Goal: Information Seeking & Learning: Learn about a topic

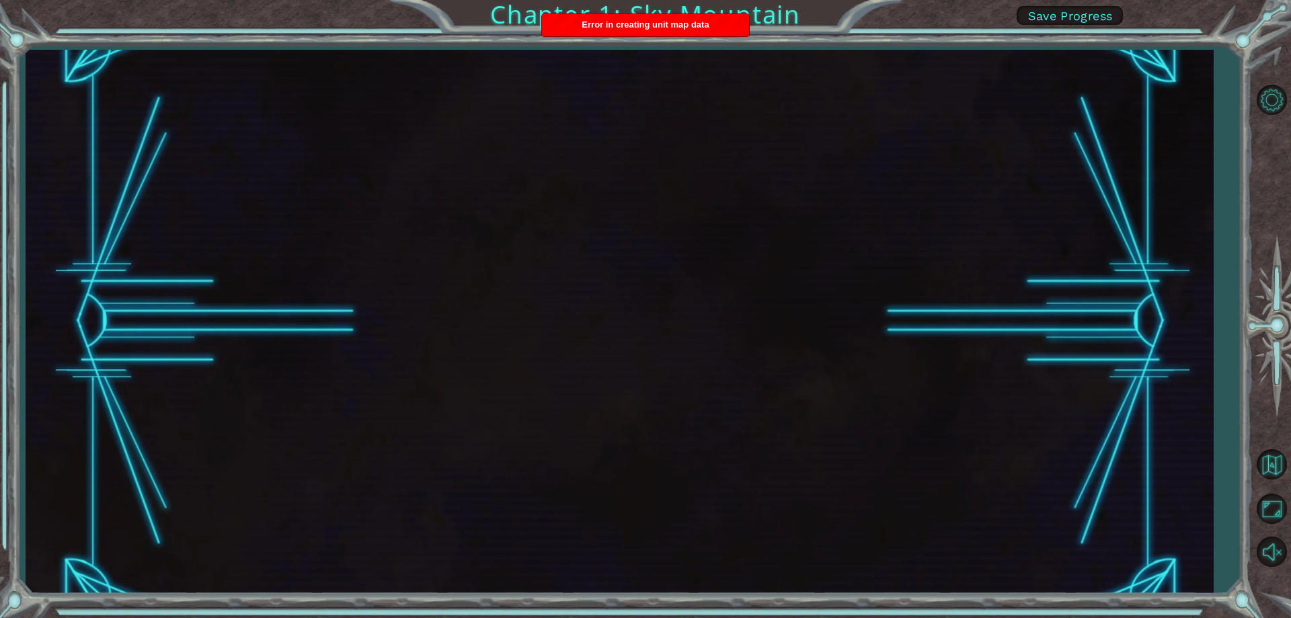
click at [1050, 13] on span "Save Progress" at bounding box center [1070, 16] width 85 height 14
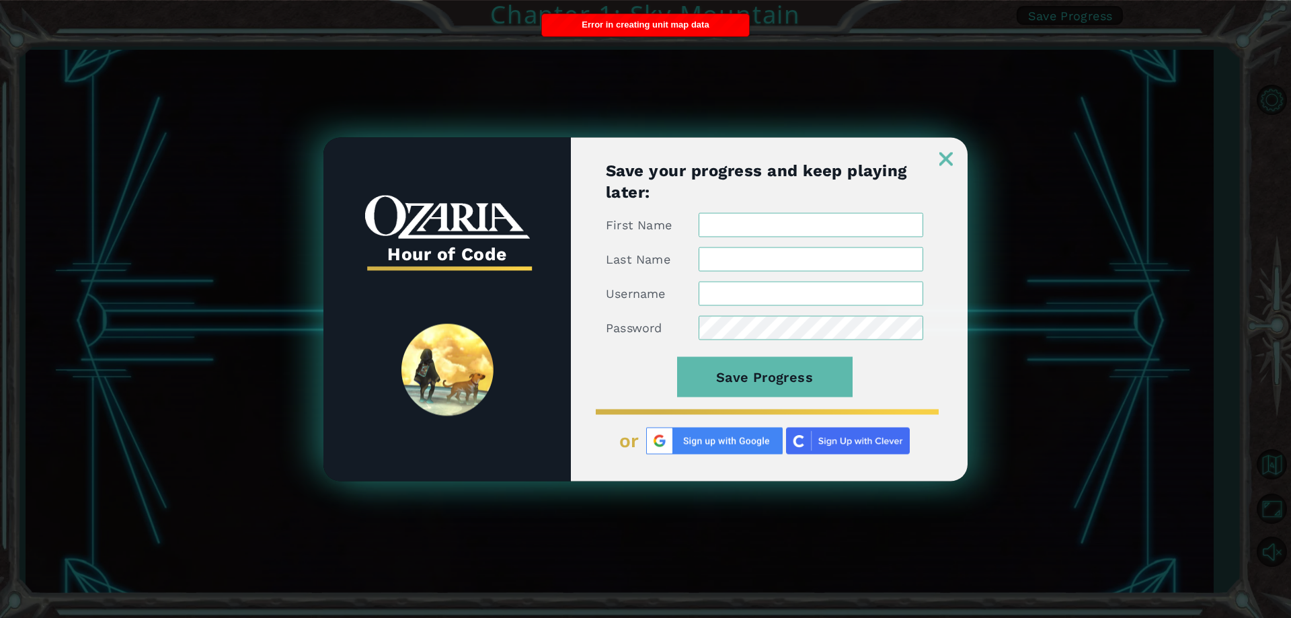
click at [819, 438] on img at bounding box center [848, 440] width 124 height 27
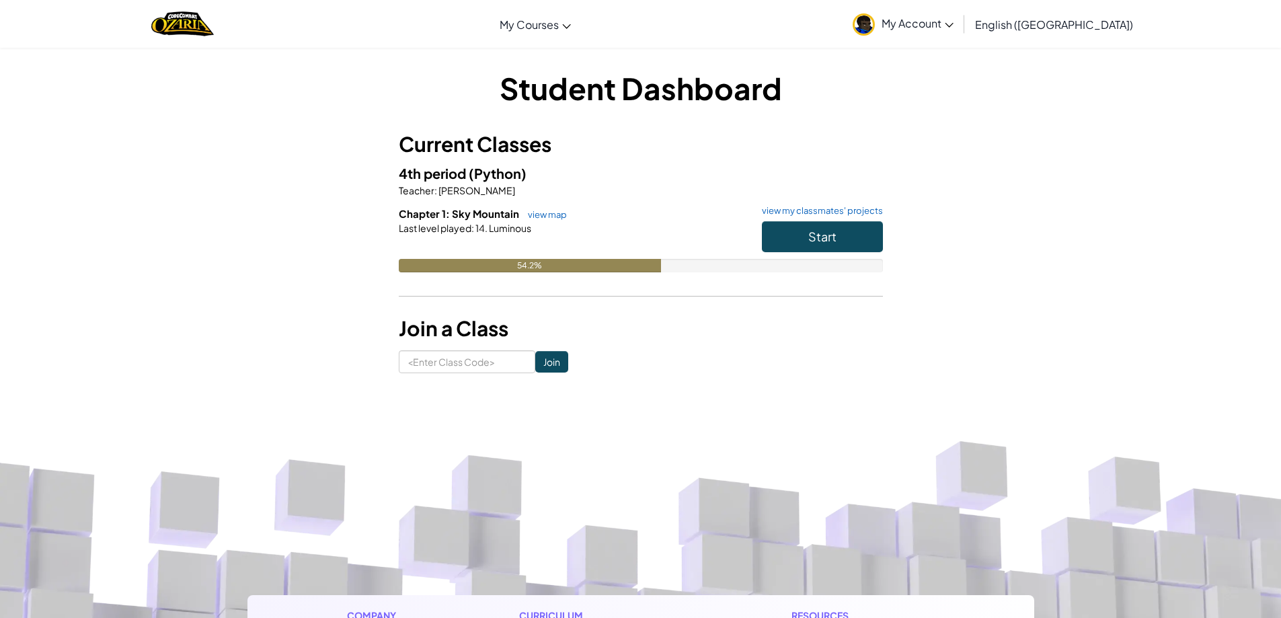
drag, startPoint x: 733, startPoint y: 425, endPoint x: 786, endPoint y: 231, distance: 200.7
click at [783, 233] on button "Start" at bounding box center [822, 236] width 121 height 31
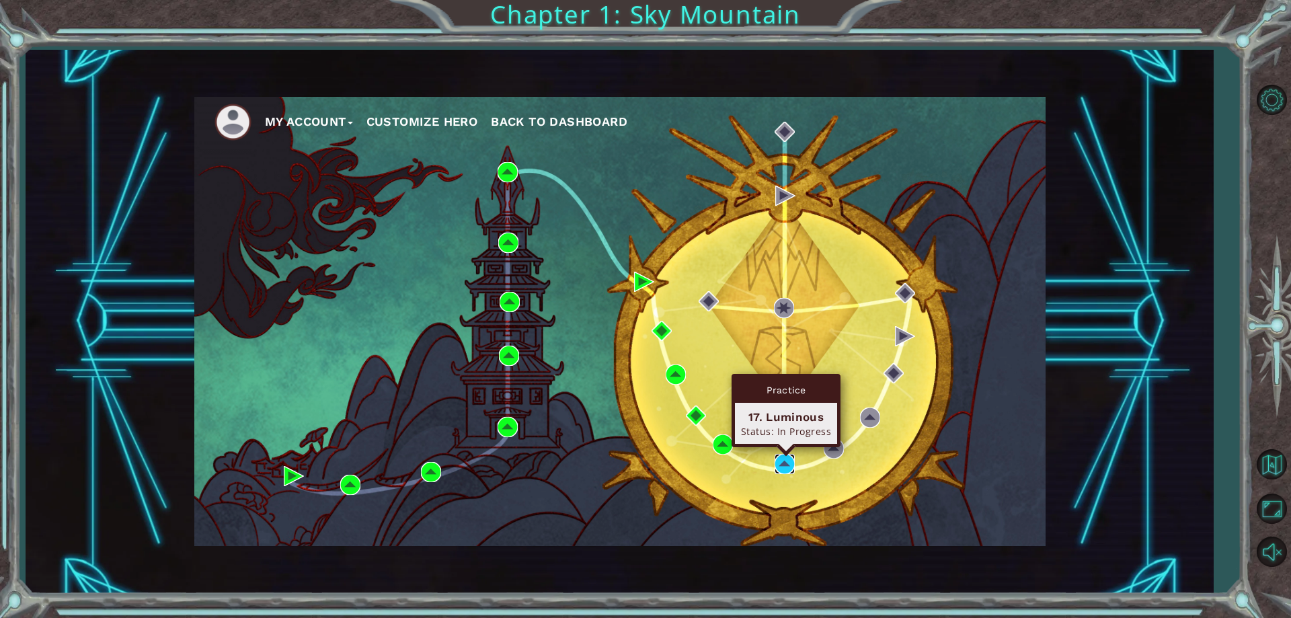
click at [786, 465] on img at bounding box center [784, 464] width 20 height 20
